Goal: Task Accomplishment & Management: Manage account settings

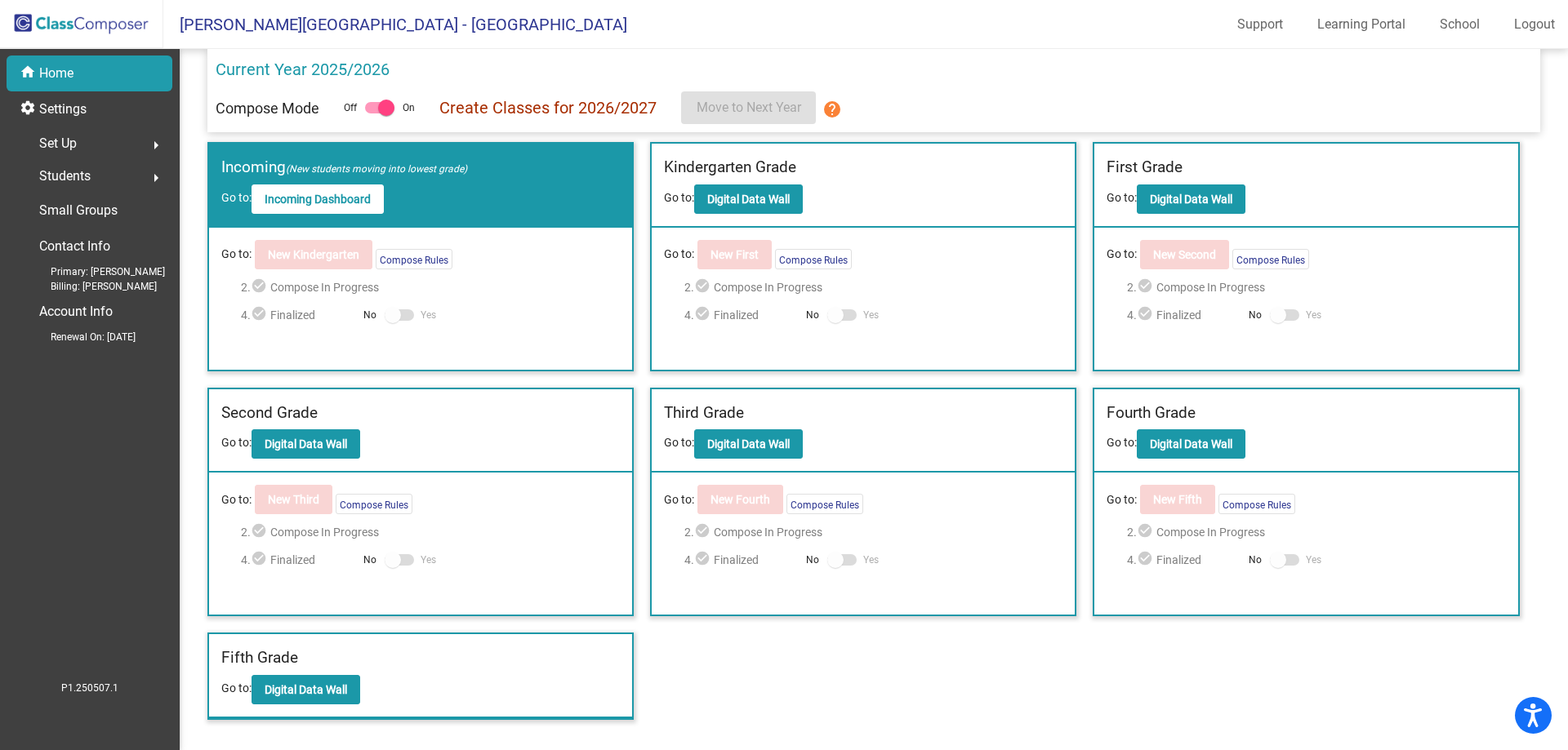
click at [84, 141] on div "Set Up arrow_right" at bounding box center [94, 144] width 156 height 33
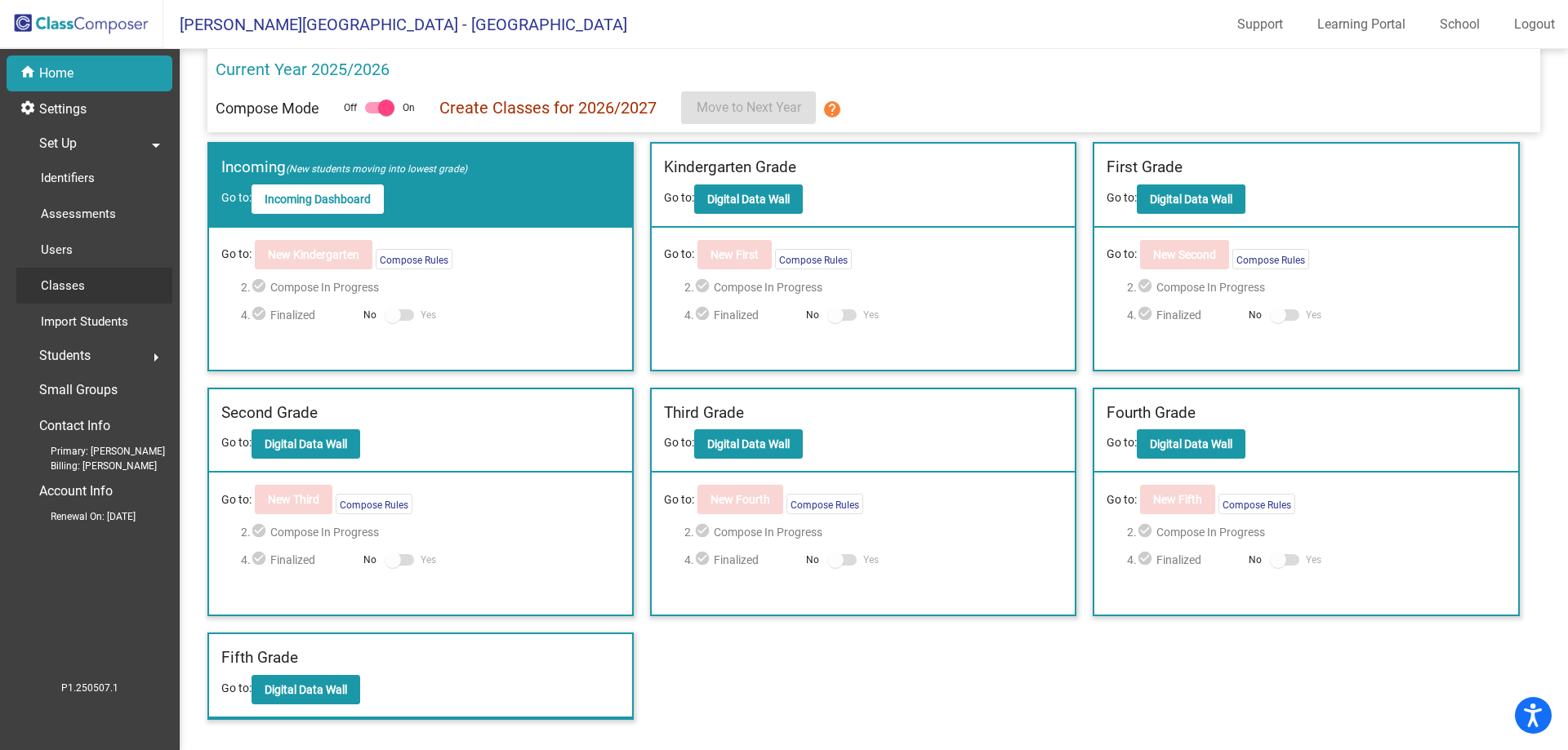
click at [90, 288] on div "Classes" at bounding box center [57, 285] width 82 height 36
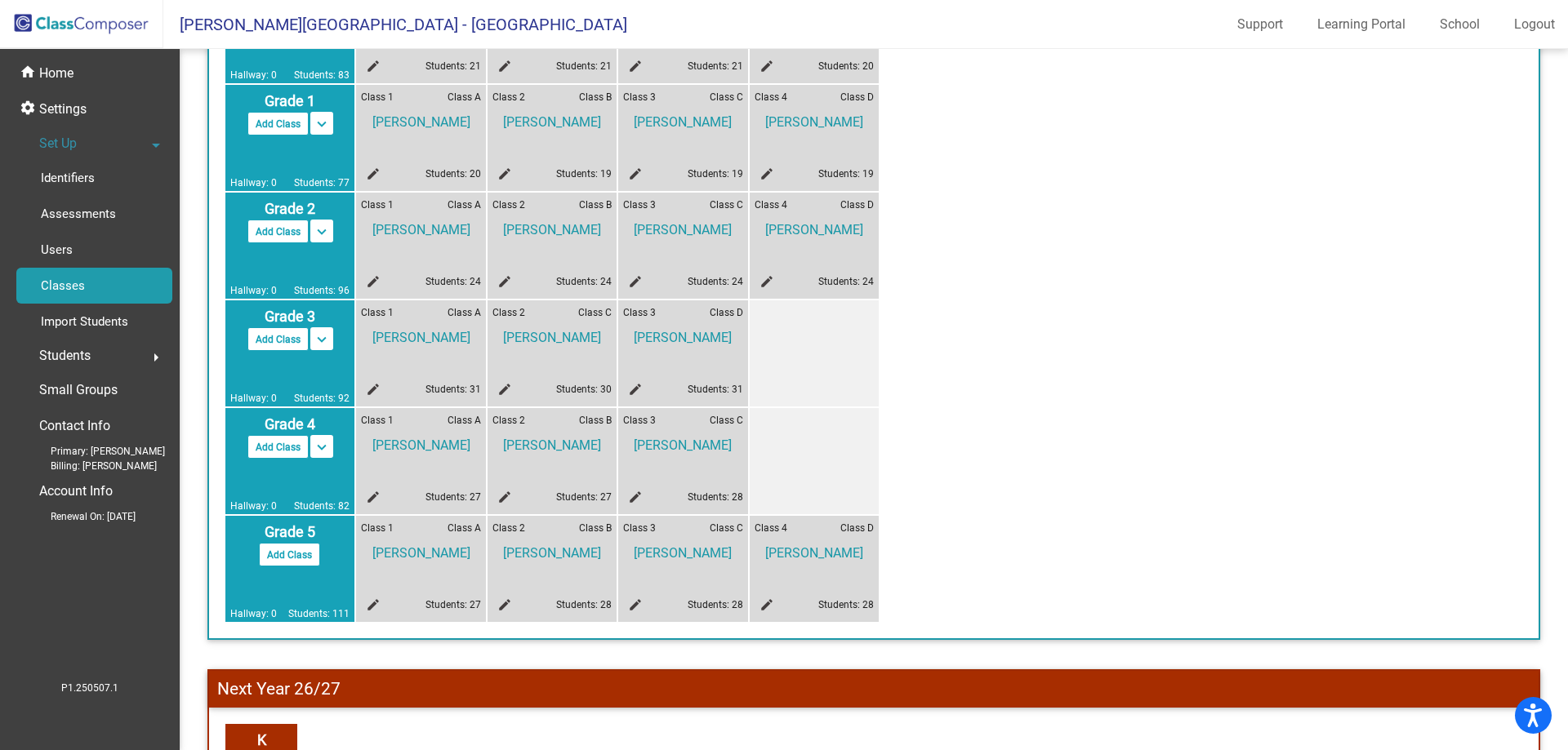
scroll to position [245, 0]
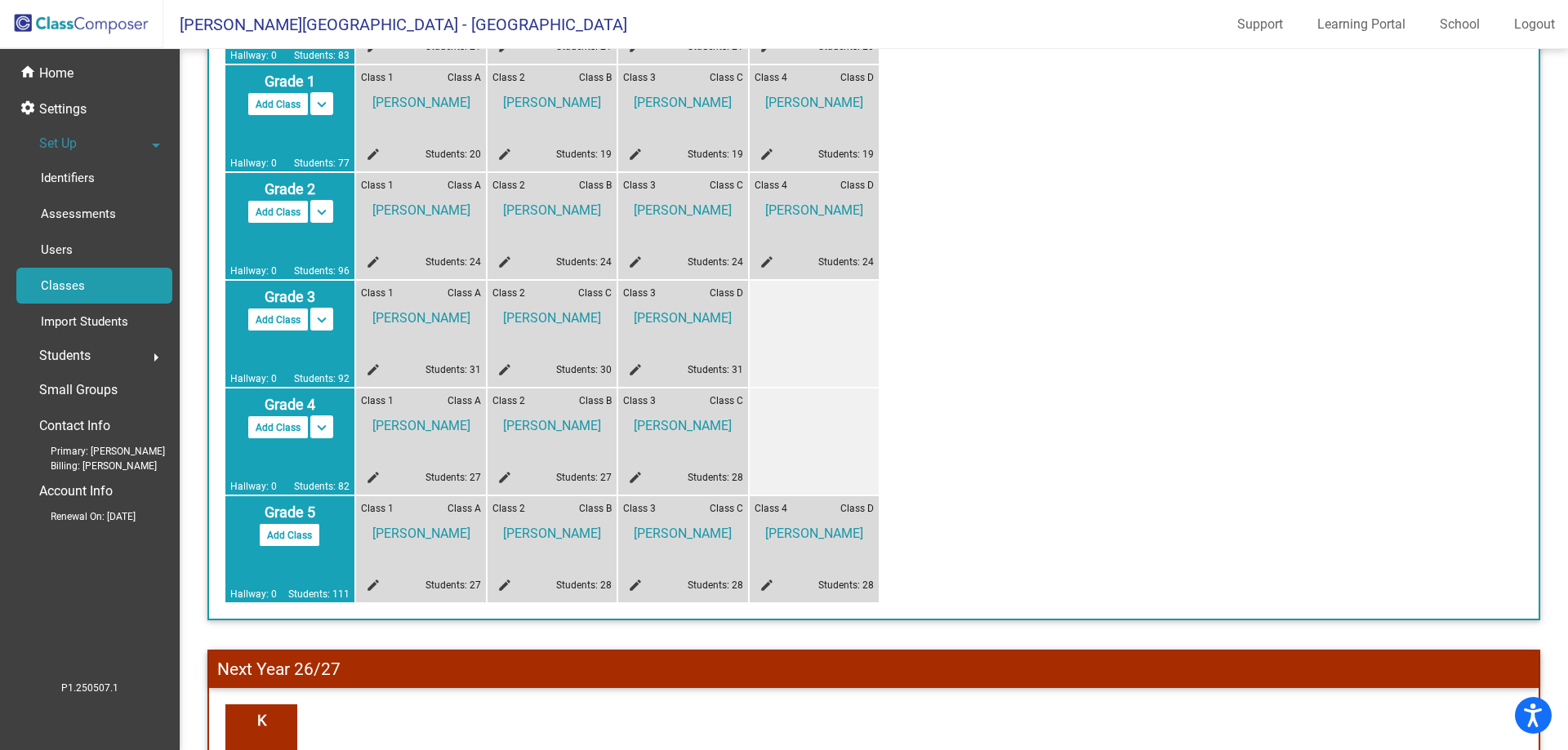
click at [121, 359] on div "Students arrow_right" at bounding box center [94, 356] width 156 height 33
click at [95, 291] on p "Archived Students" at bounding box center [90, 282] width 99 height 19
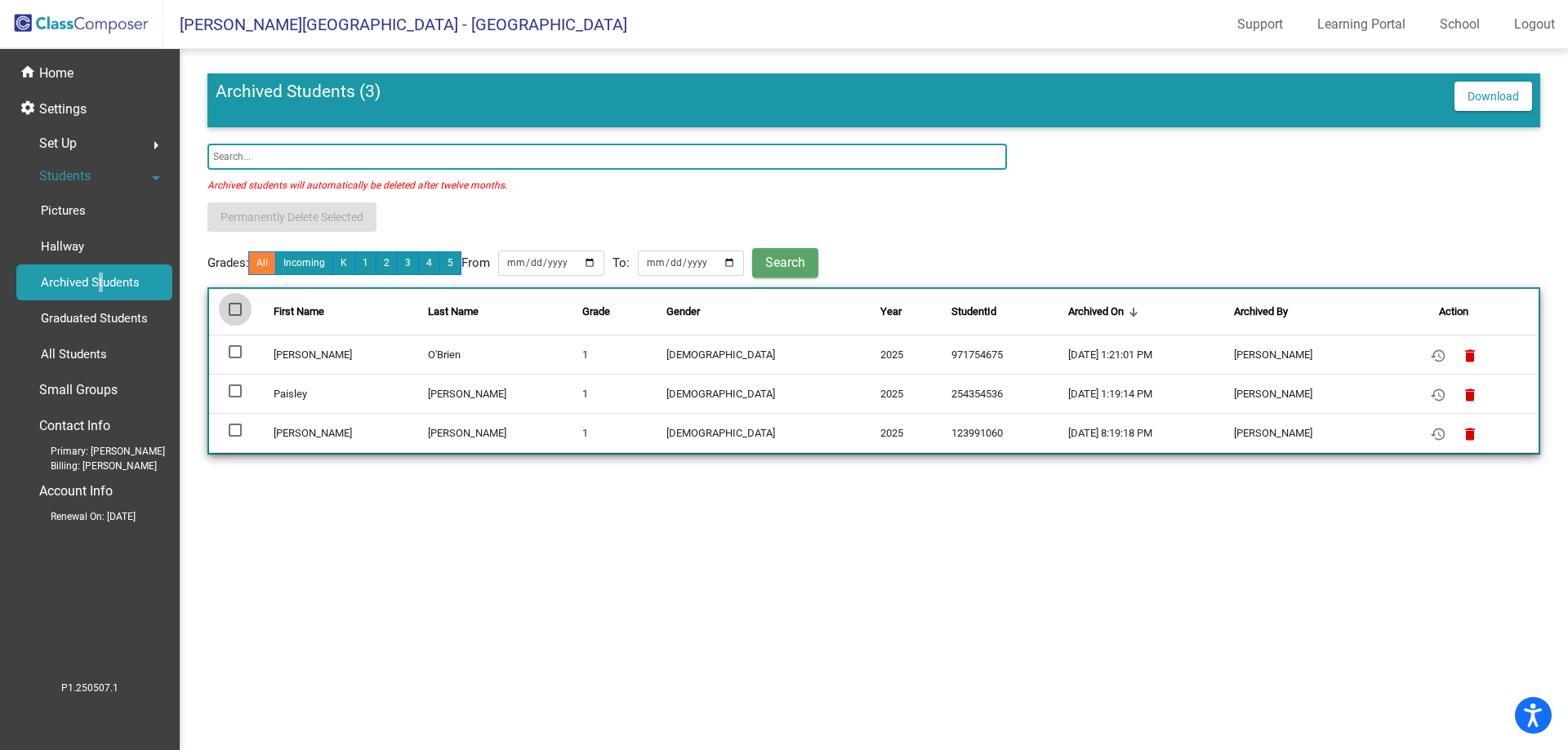
click at [230, 303] on div at bounding box center [235, 309] width 13 height 13
click at [235, 316] on input "deselect all" at bounding box center [235, 316] width 1 height 1
checkbox input "true"
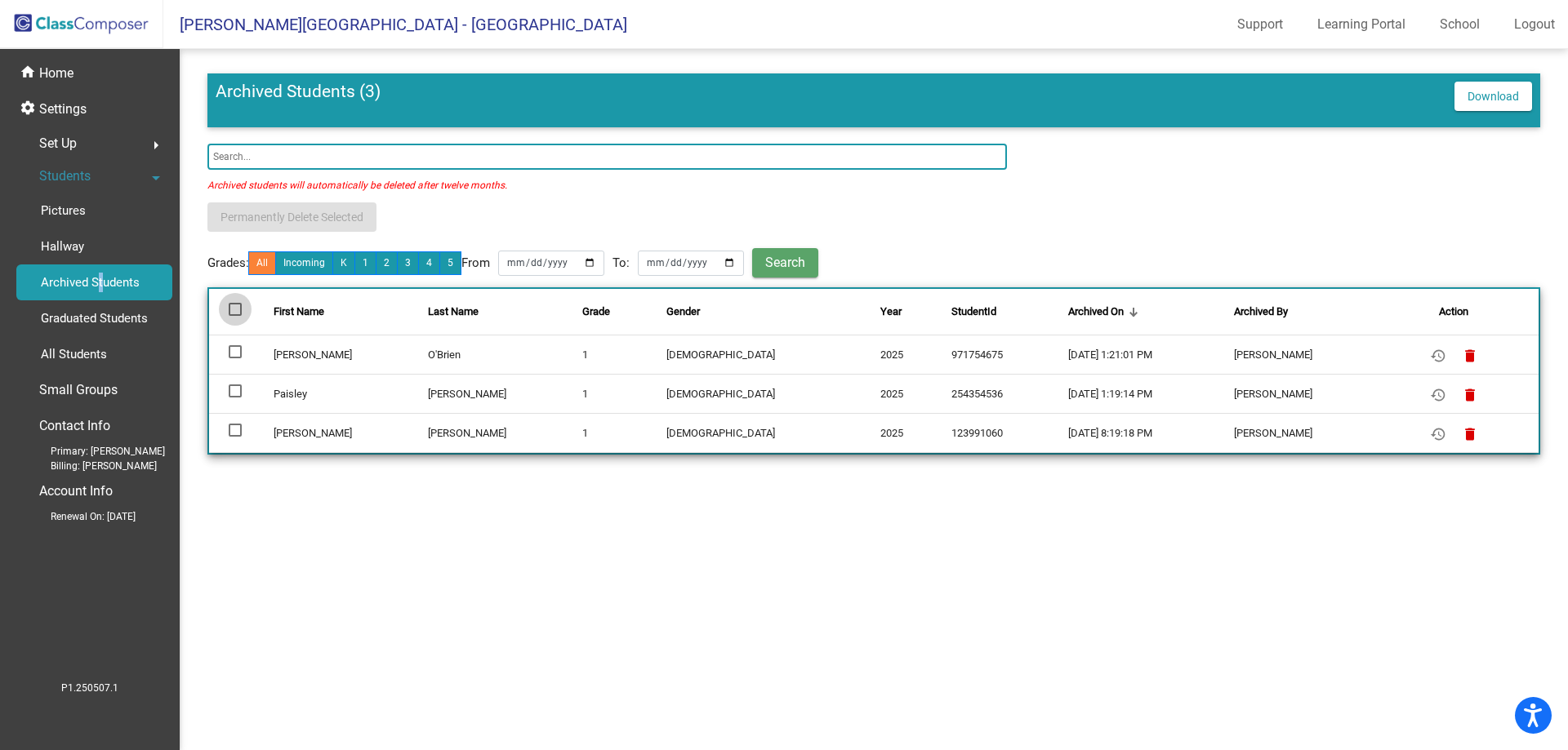
checkbox input "true"
click at [306, 224] on button "Permanently Delete Selected" at bounding box center [292, 217] width 169 height 29
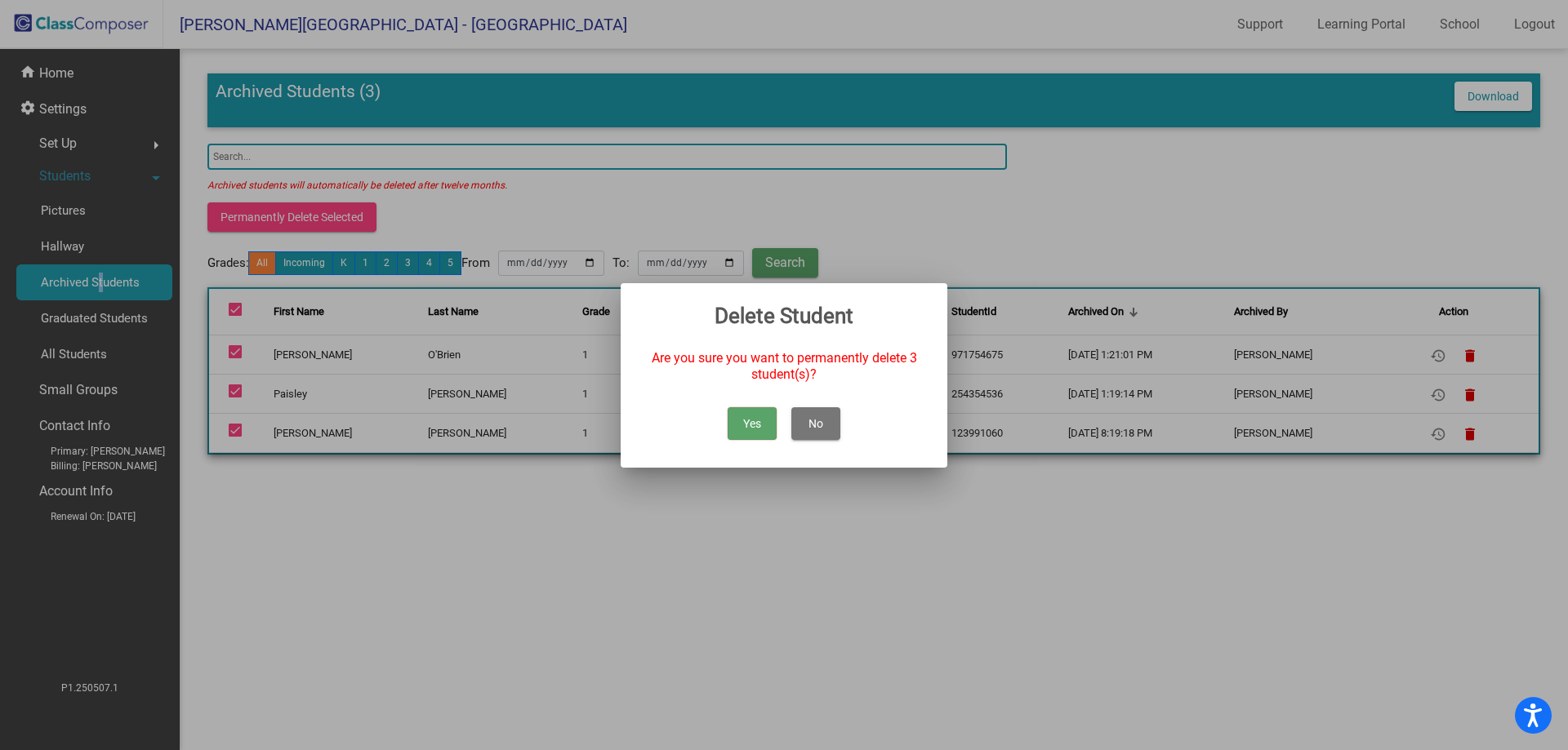
click at [744, 418] on button "Yes" at bounding box center [752, 424] width 49 height 33
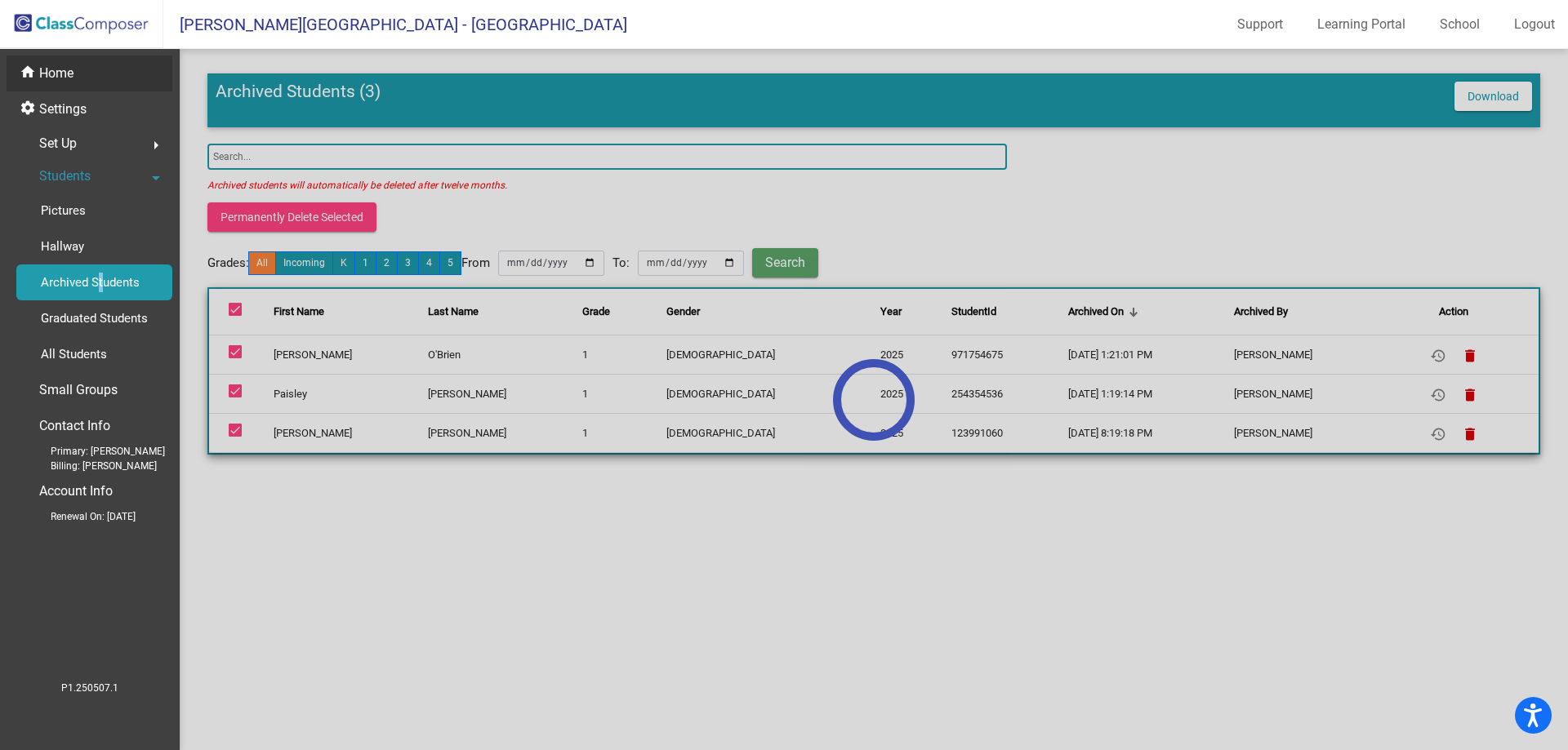
checkbox input "false"
click at [59, 74] on p "Home" at bounding box center [55, 74] width 34 height 19
